Goal: Find specific page/section: Find specific page/section

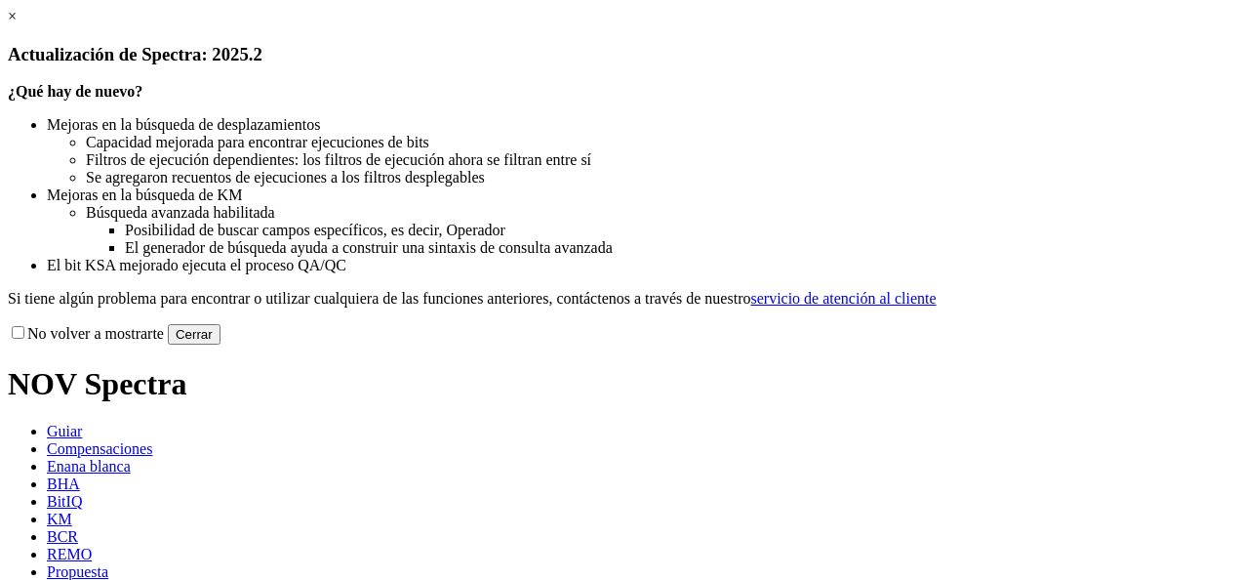
click at [17, 24] on link "×" at bounding box center [12, 16] width 9 height 17
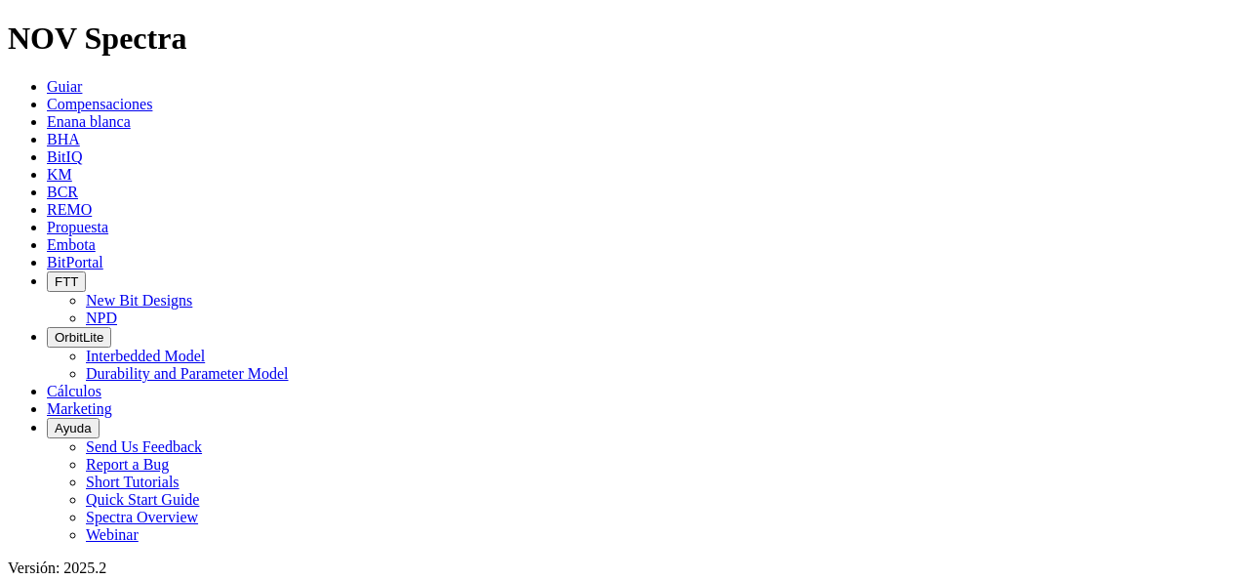
click at [47, 96] on icon at bounding box center [47, 104] width 0 height 17
click at [78, 183] on span "BCR" at bounding box center [62, 191] width 31 height 17
click at [47, 148] on icon at bounding box center [47, 156] width 0 height 17
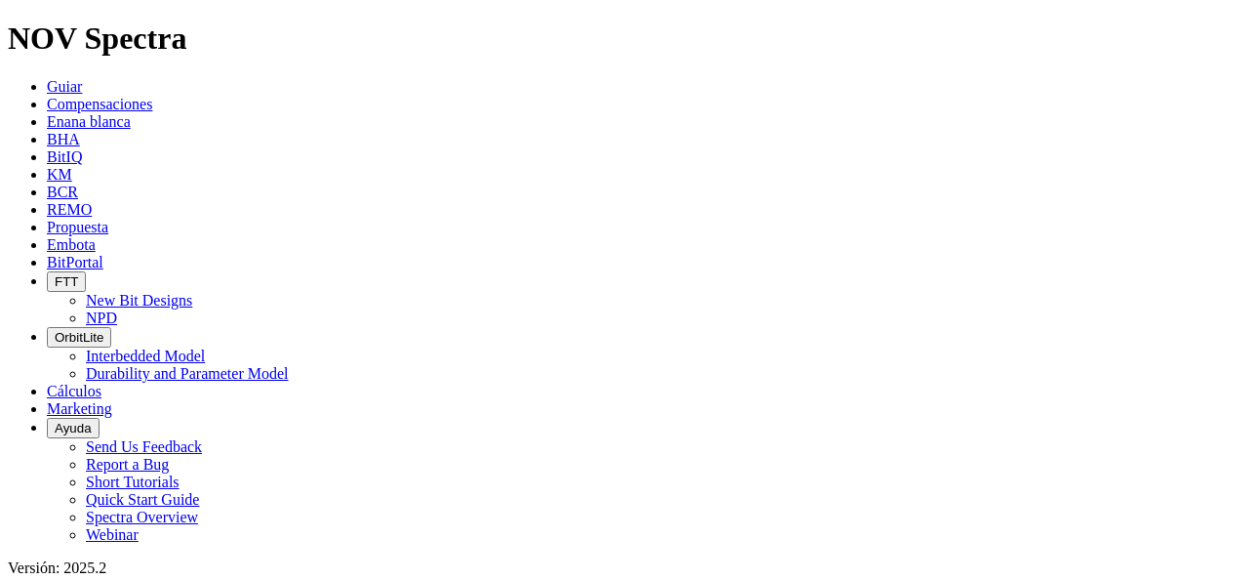
scroll to position [3318, 0]
type input "RH54"
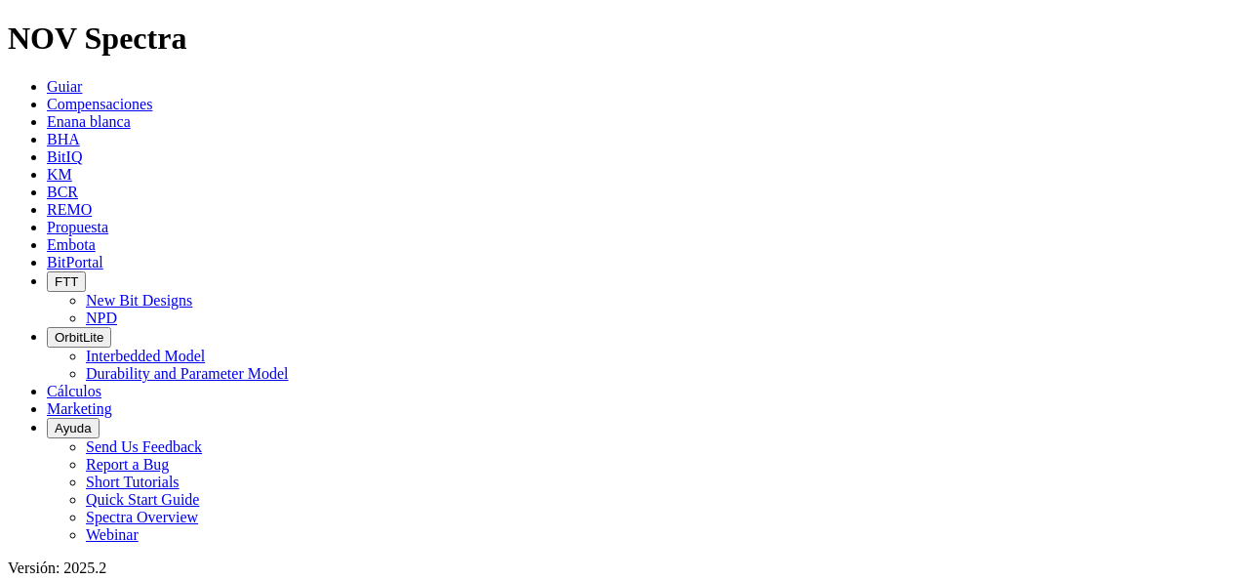
click at [72, 166] on span "KM" at bounding box center [59, 174] width 25 height 17
click at [47, 183] on icon at bounding box center [47, 191] width 0 height 17
type input "RH54"
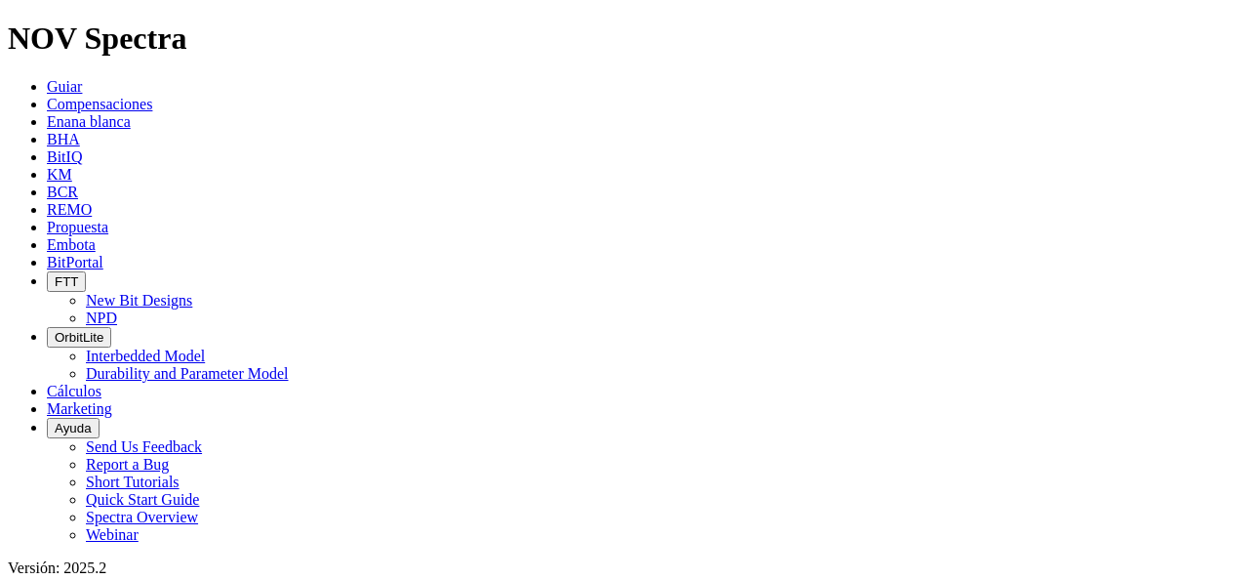
click at [92, 201] on span "REMO" at bounding box center [69, 209] width 45 height 17
click at [47, 219] on icon at bounding box center [47, 227] width 0 height 17
click at [47, 236] on icon at bounding box center [47, 244] width 0 height 17
click at [103, 254] on span "BitPortal" at bounding box center [75, 262] width 57 height 17
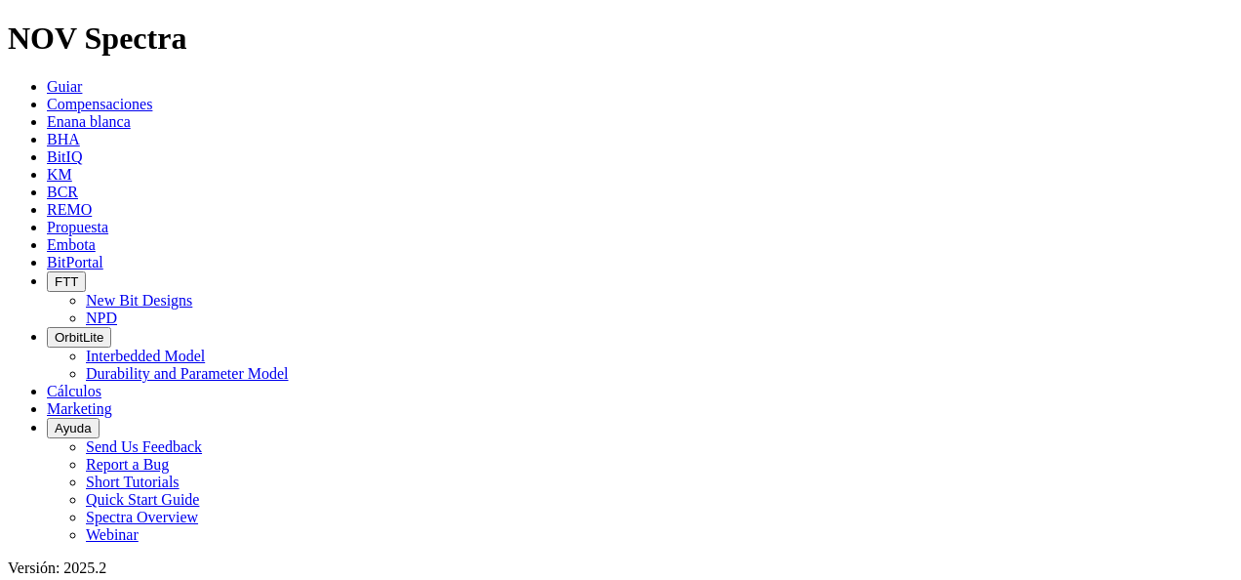
click at [86, 271] on button "FTT" at bounding box center [66, 281] width 39 height 20
click at [192, 292] on link "New Bit Designs" at bounding box center [139, 300] width 106 height 17
click at [47, 400] on span at bounding box center [47, 408] width 0 height 17
